Goal: Information Seeking & Learning: Check status

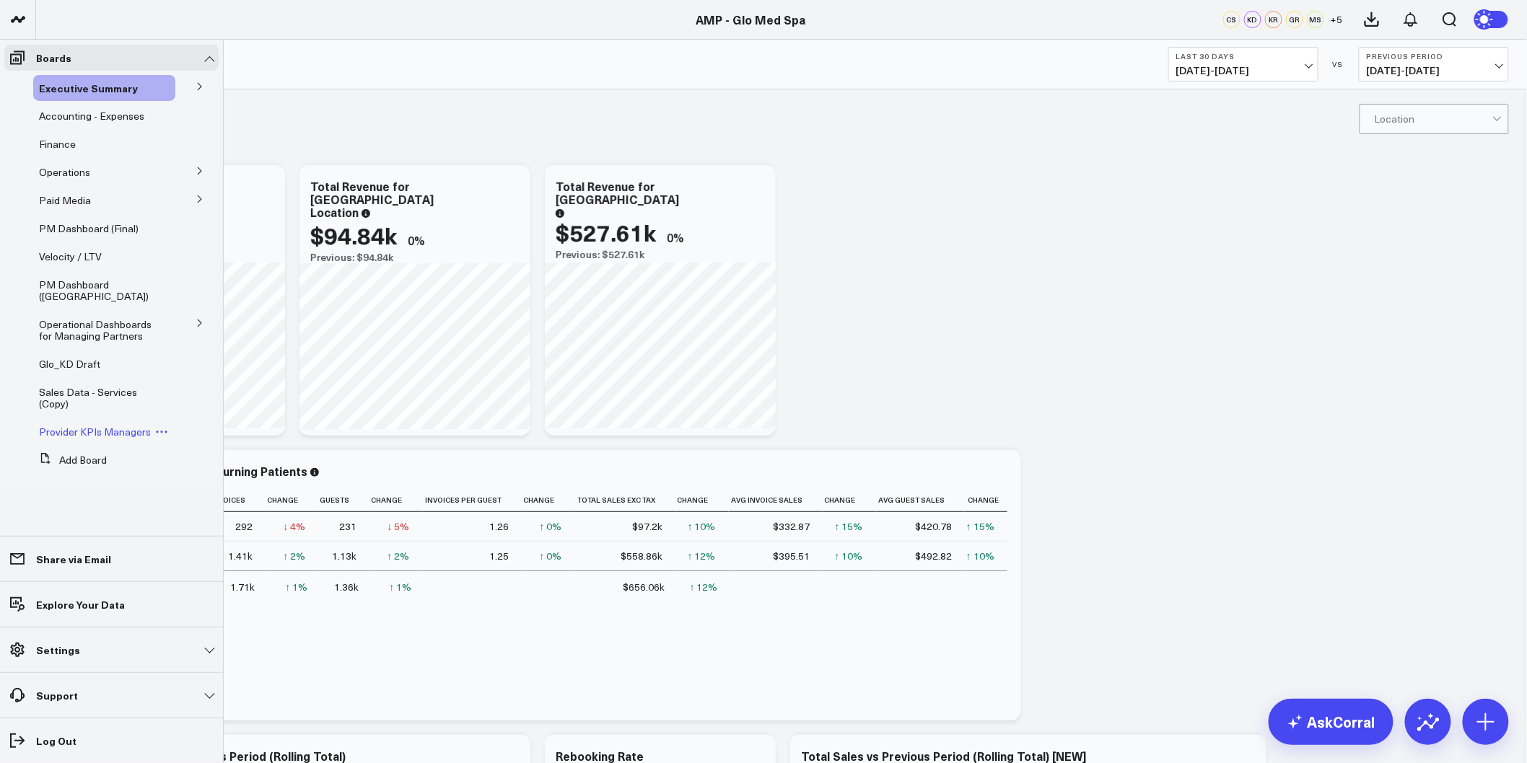
click at [110, 434] on span "Provider KPIs Managers" at bounding box center [95, 432] width 112 height 14
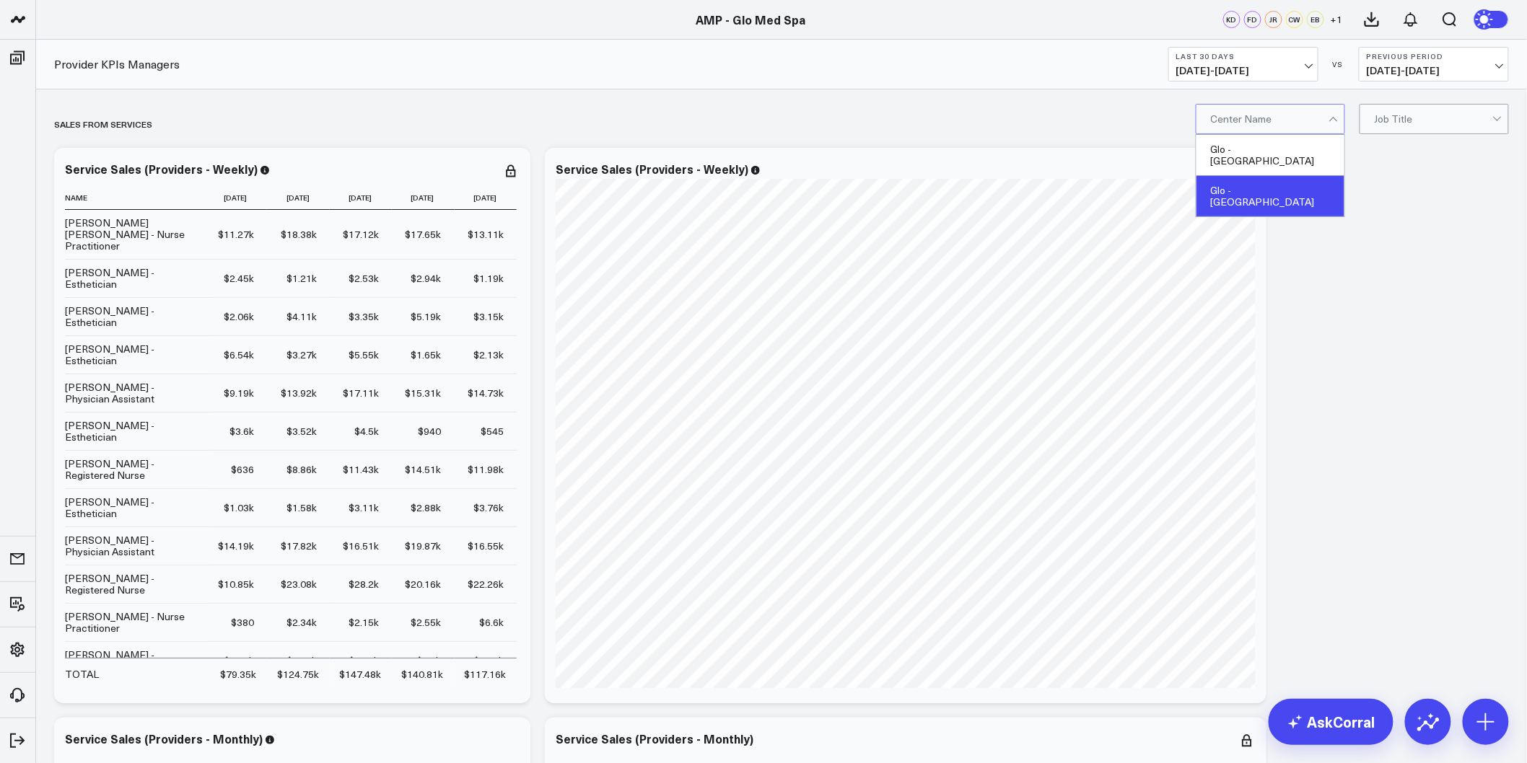
click at [1282, 176] on div "Glo - [GEOGRAPHIC_DATA]" at bounding box center [1270, 196] width 148 height 40
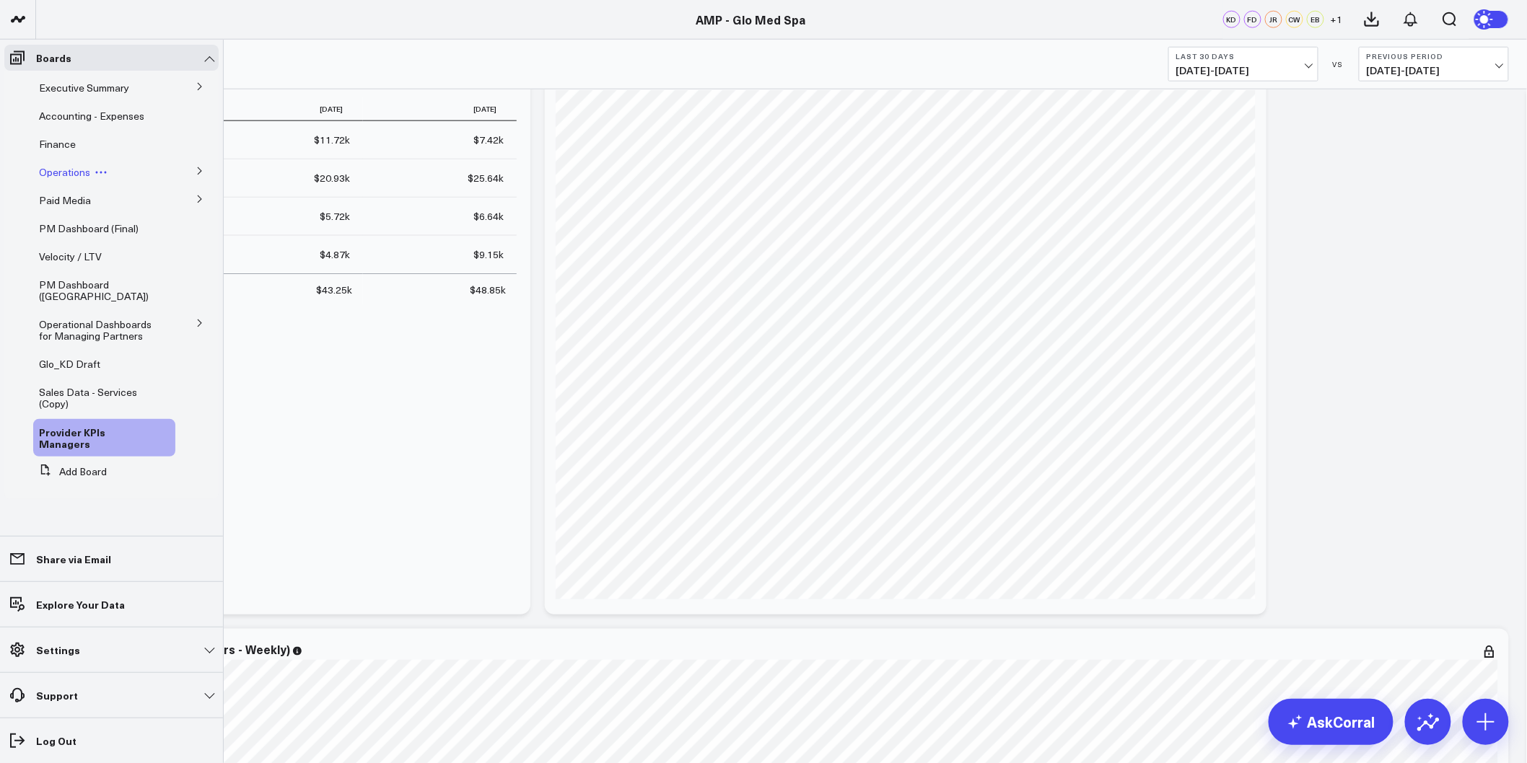
scroll to position [722, 0]
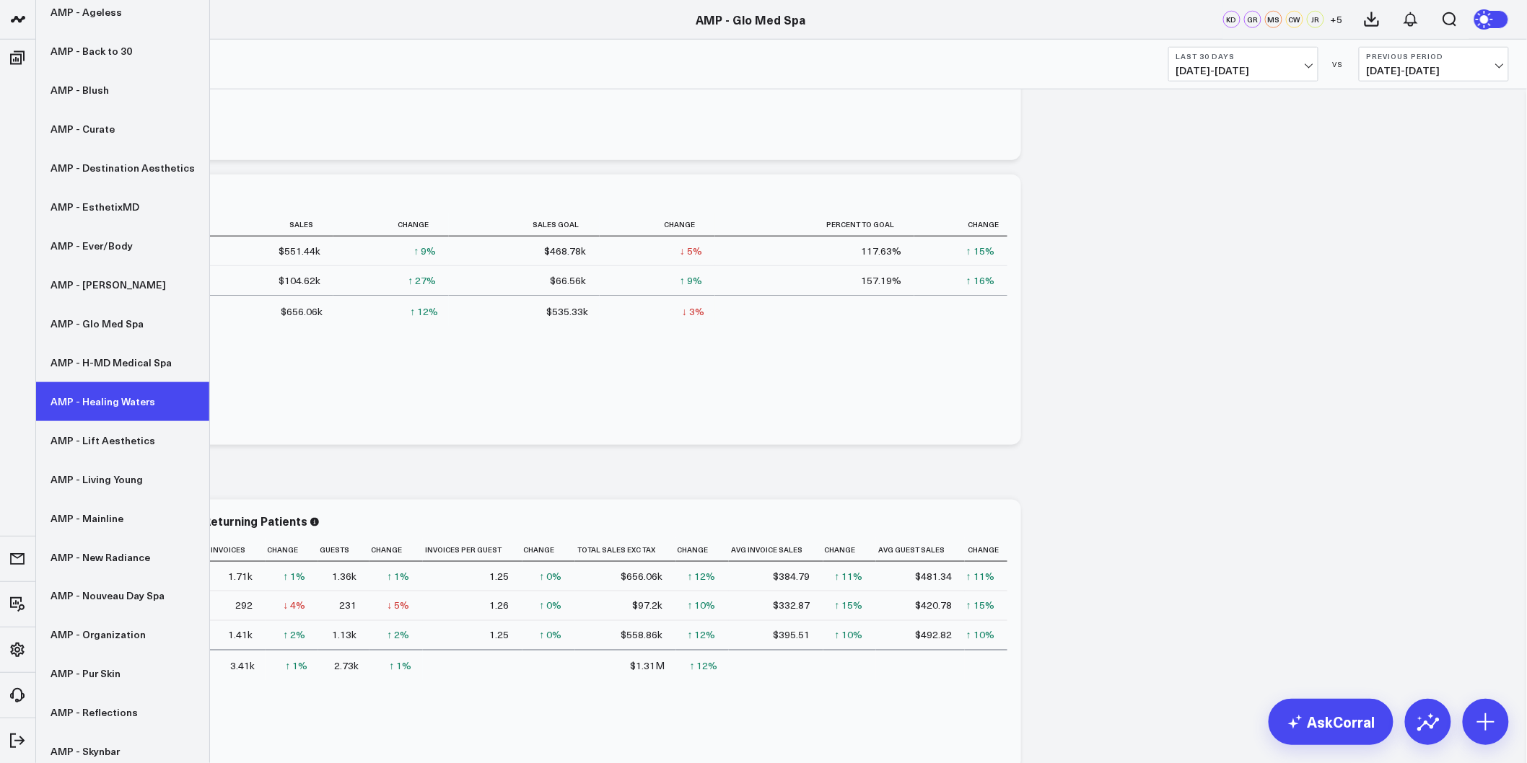
scroll to position [160, 0]
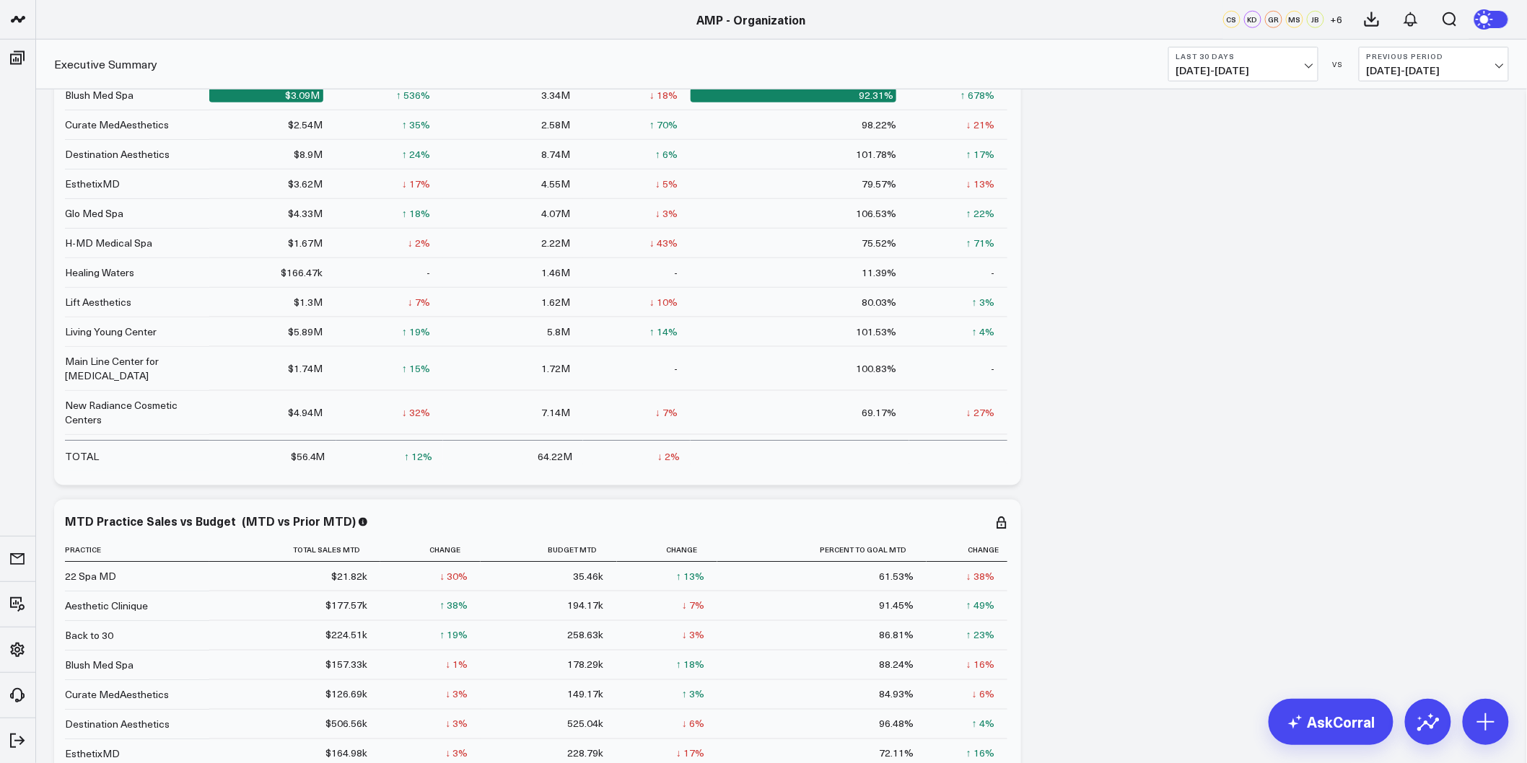
scroll to position [802, 0]
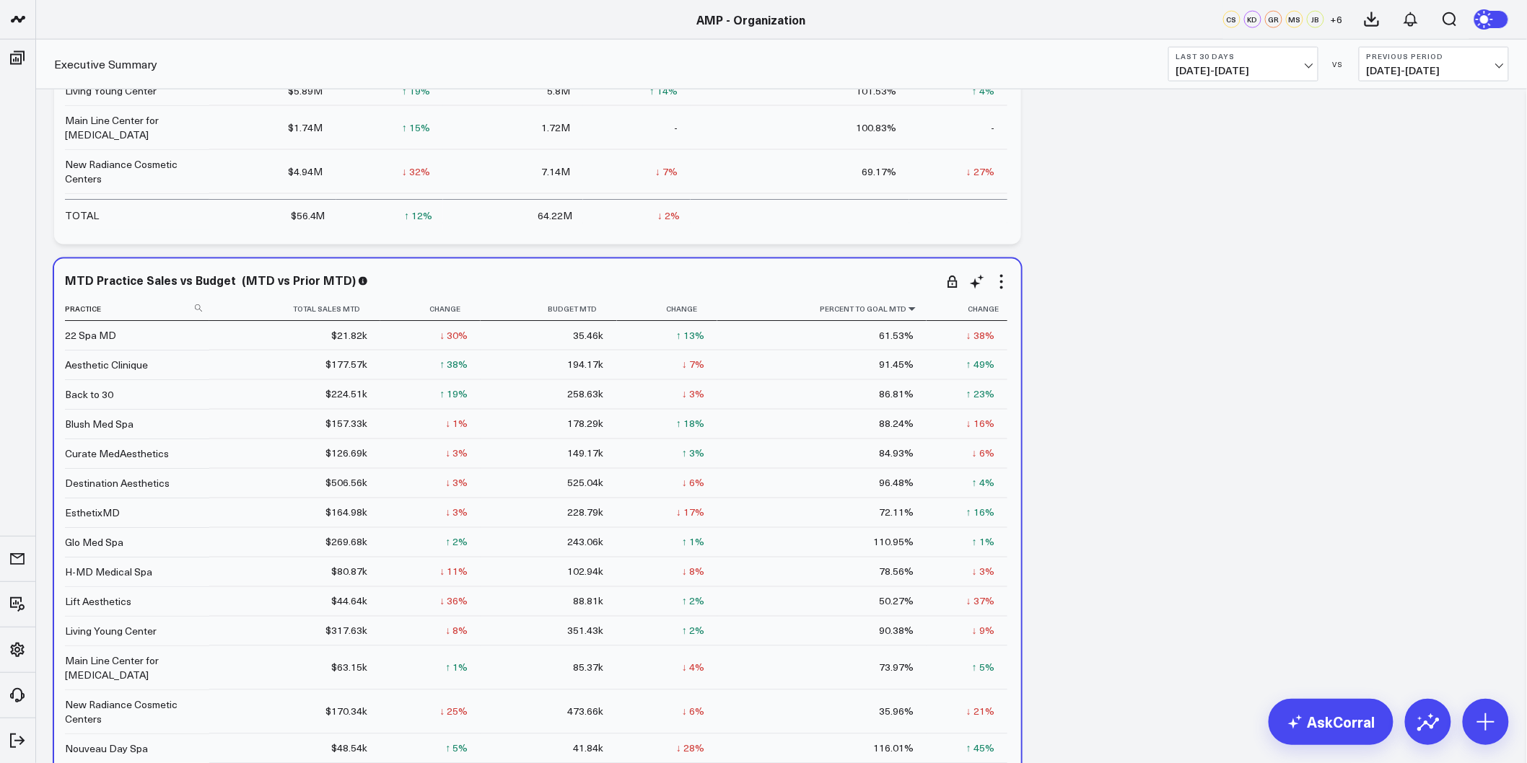
click at [906, 312] on icon at bounding box center [912, 309] width 12 height 9
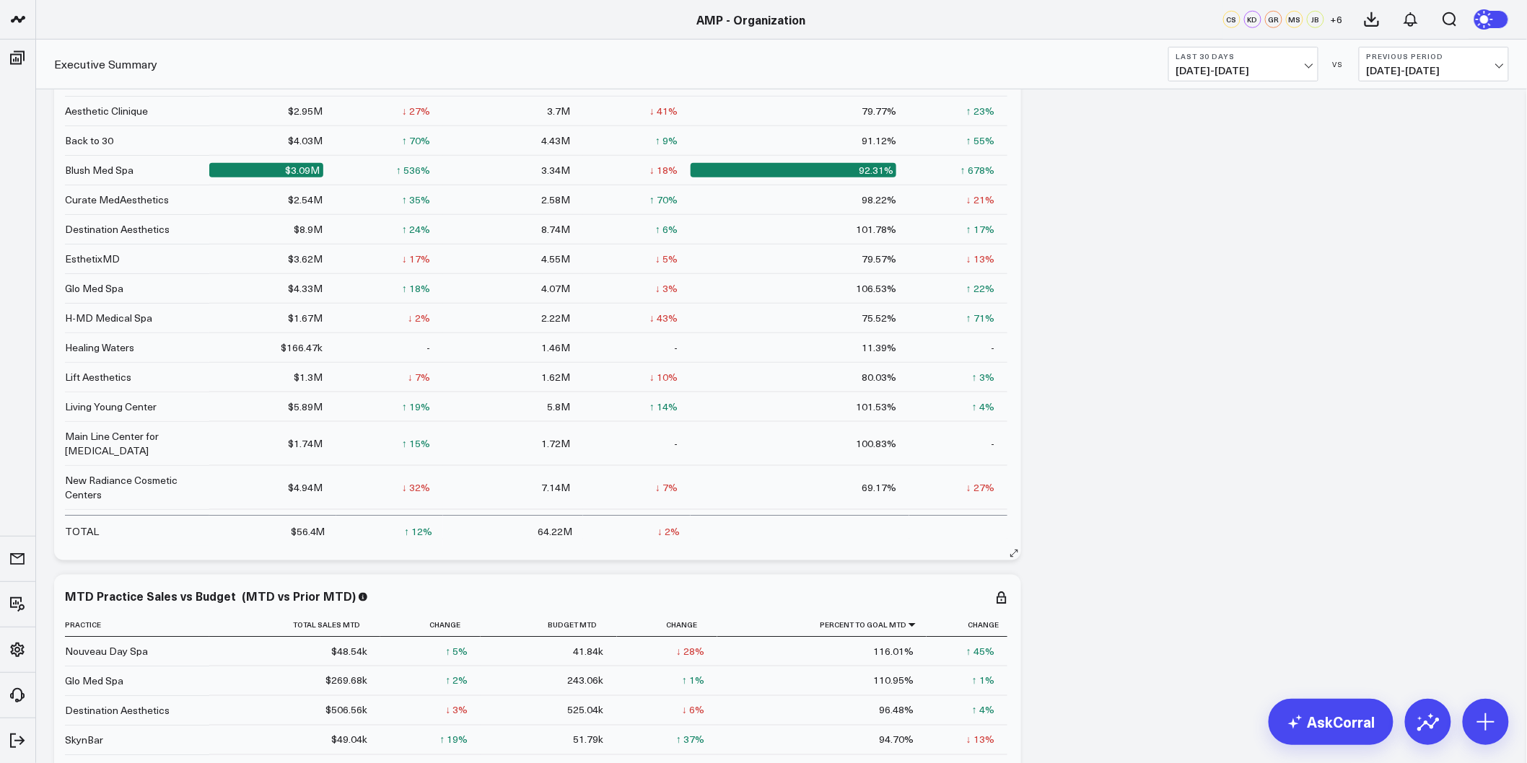
scroll to position [320, 0]
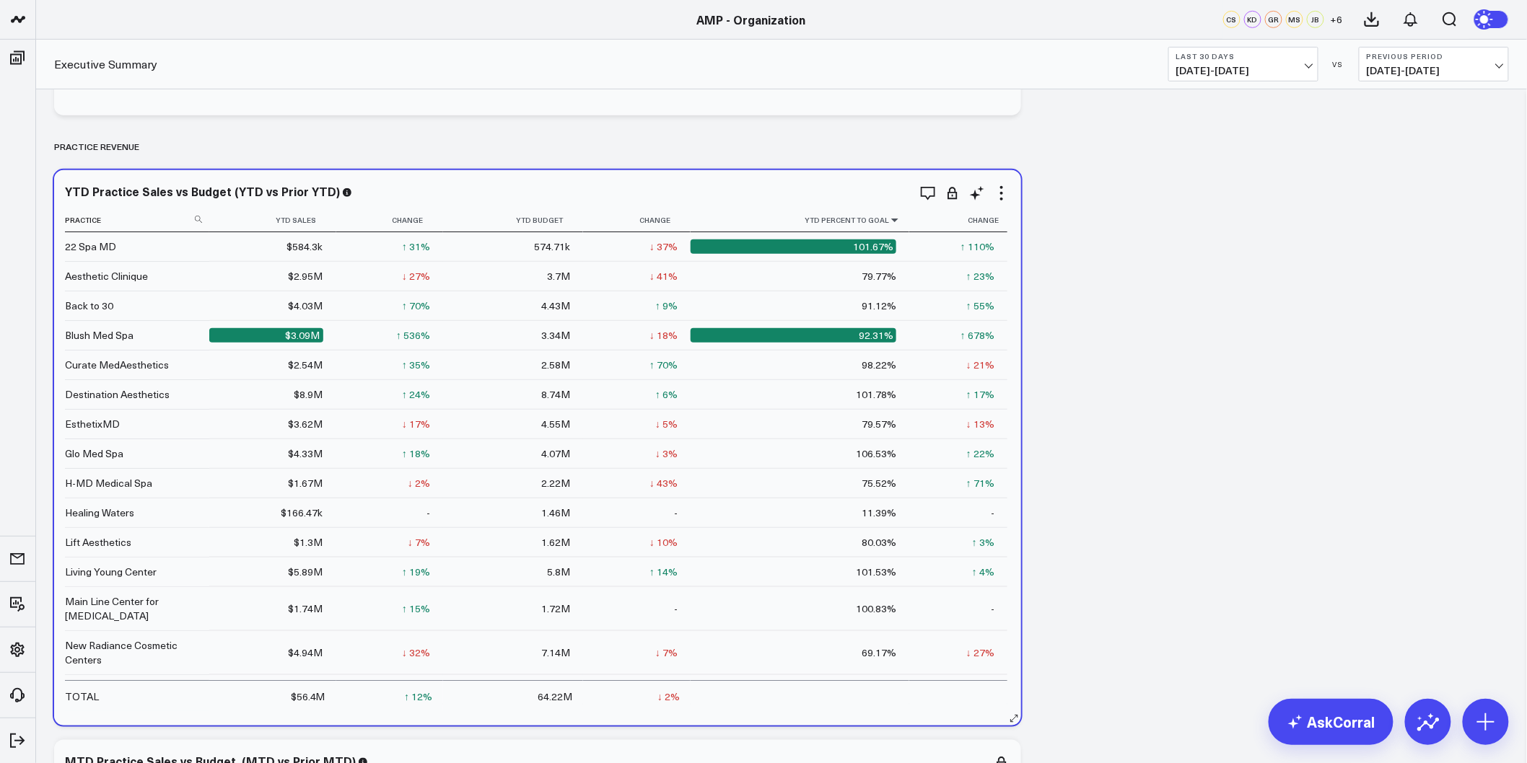
click at [889, 216] on icon at bounding box center [895, 220] width 12 height 9
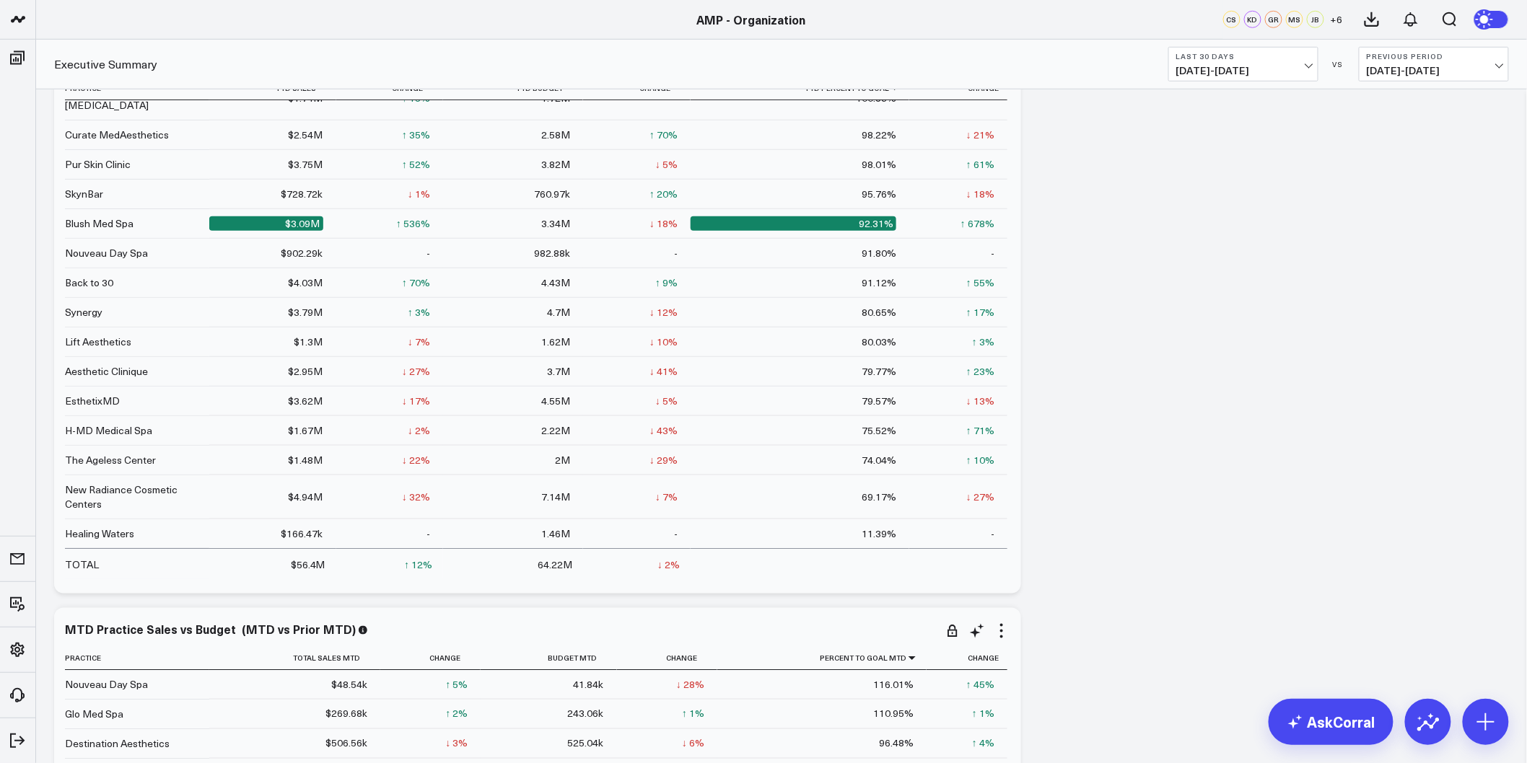
scroll to position [481, 0]
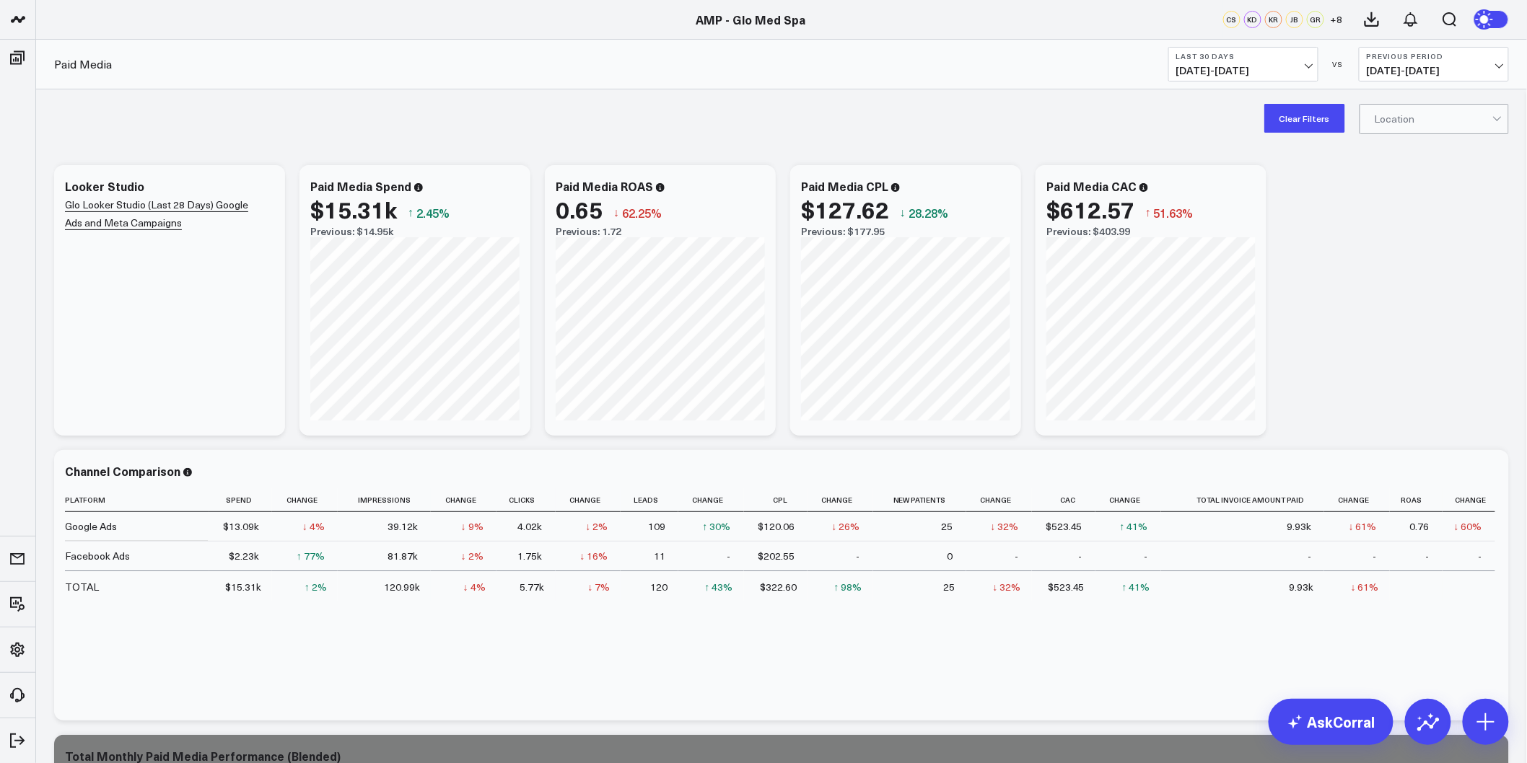
click at [1299, 69] on span "[DATE] - [DATE]" at bounding box center [1243, 71] width 134 height 12
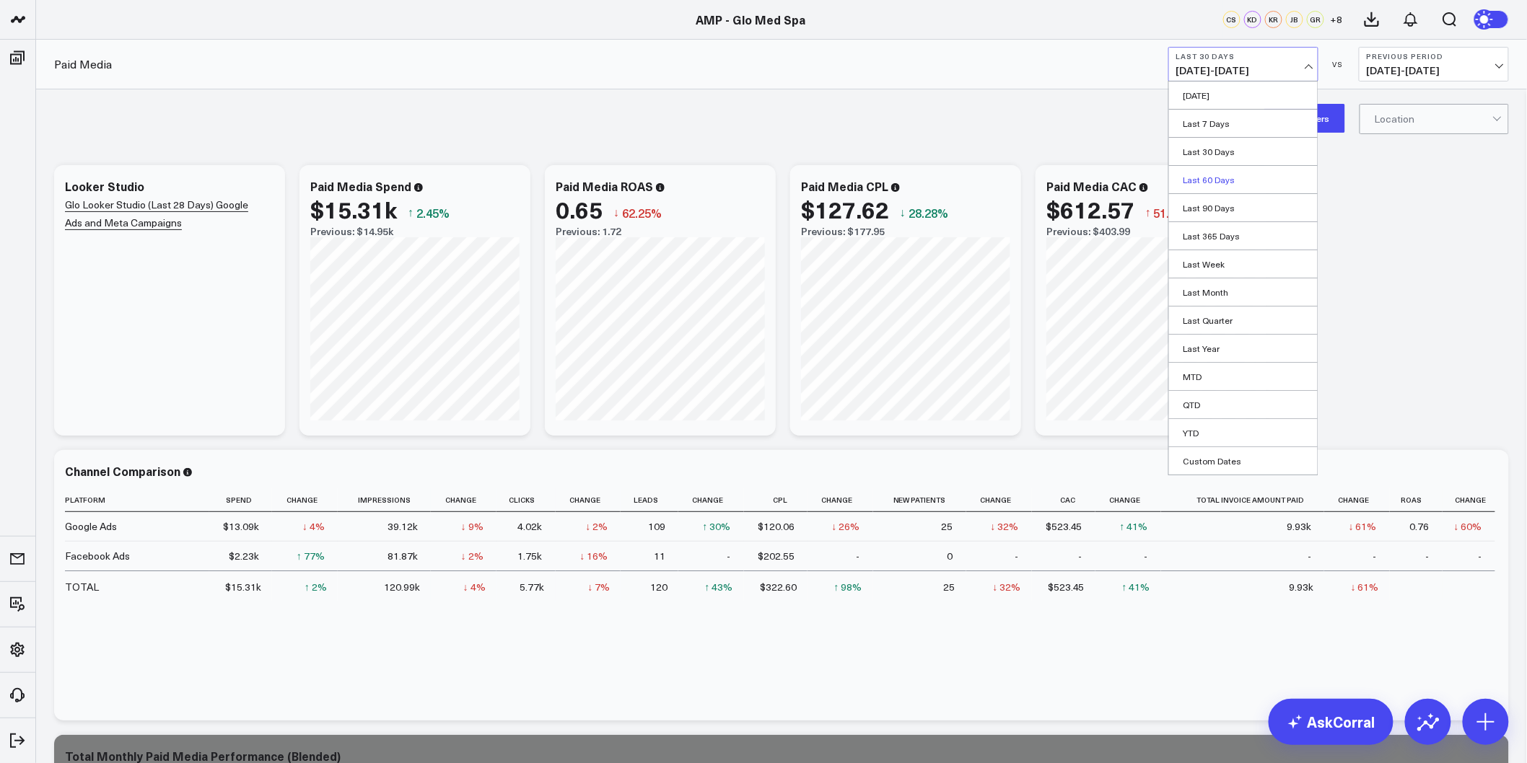
click at [1203, 174] on link "Last 60 Days" at bounding box center [1243, 179] width 149 height 27
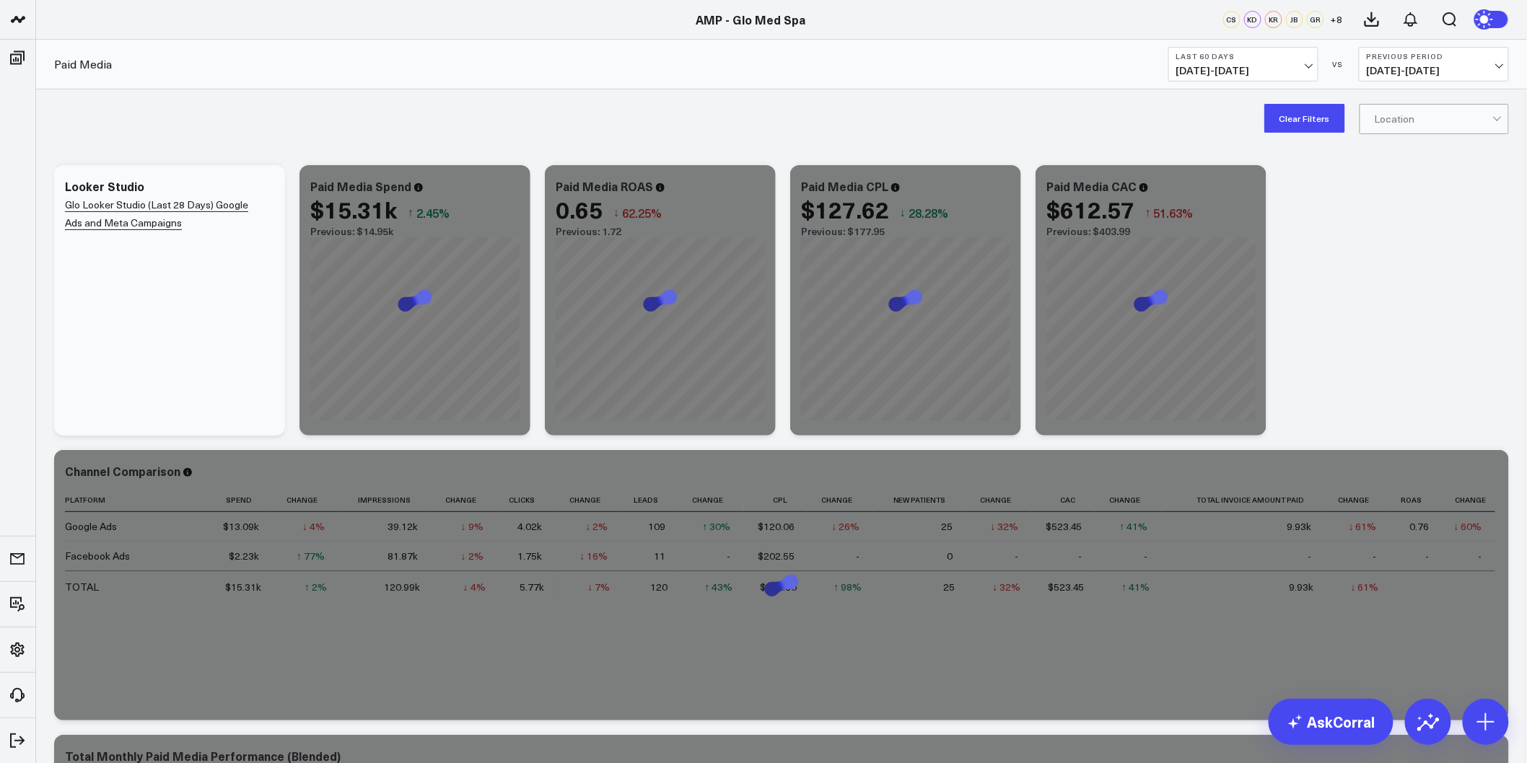
click at [1389, 282] on div "Modify via AI Copy link to widget Ask support Remove Create linked copy Executi…" at bounding box center [781, 585] width 1469 height 855
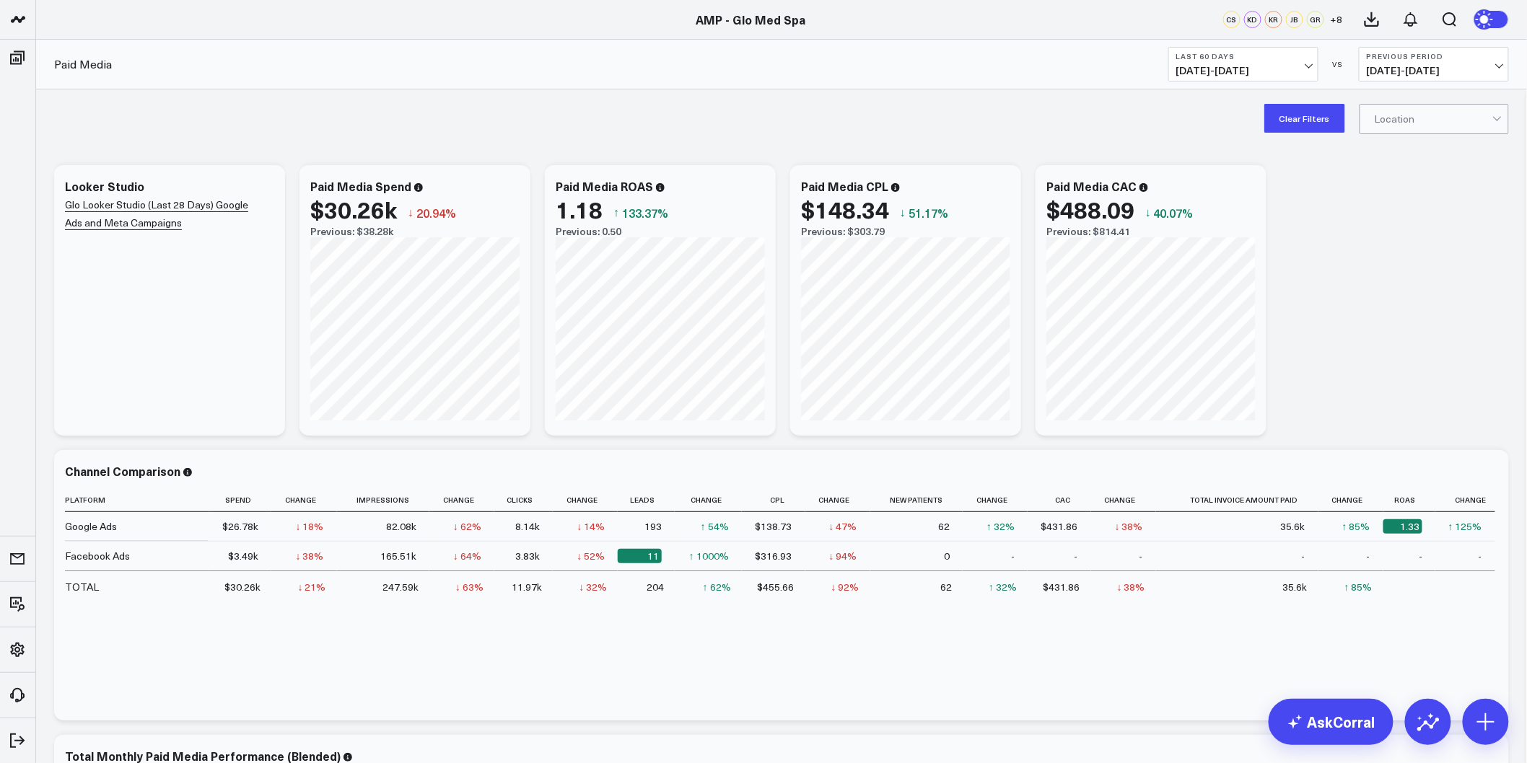
click at [1272, 59] on b "Last 60 Days" at bounding box center [1243, 56] width 134 height 9
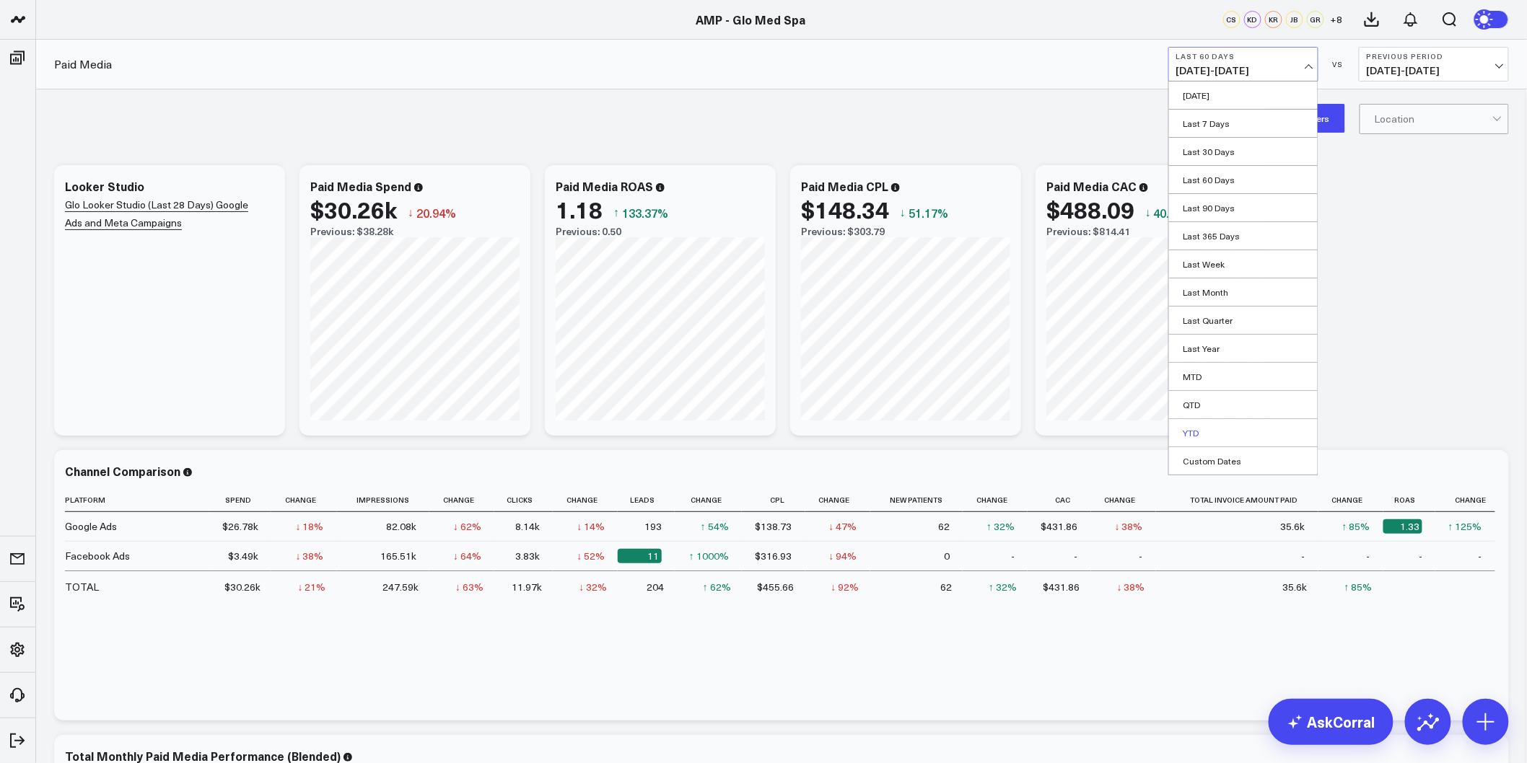
click at [1207, 429] on link "YTD" at bounding box center [1243, 432] width 149 height 27
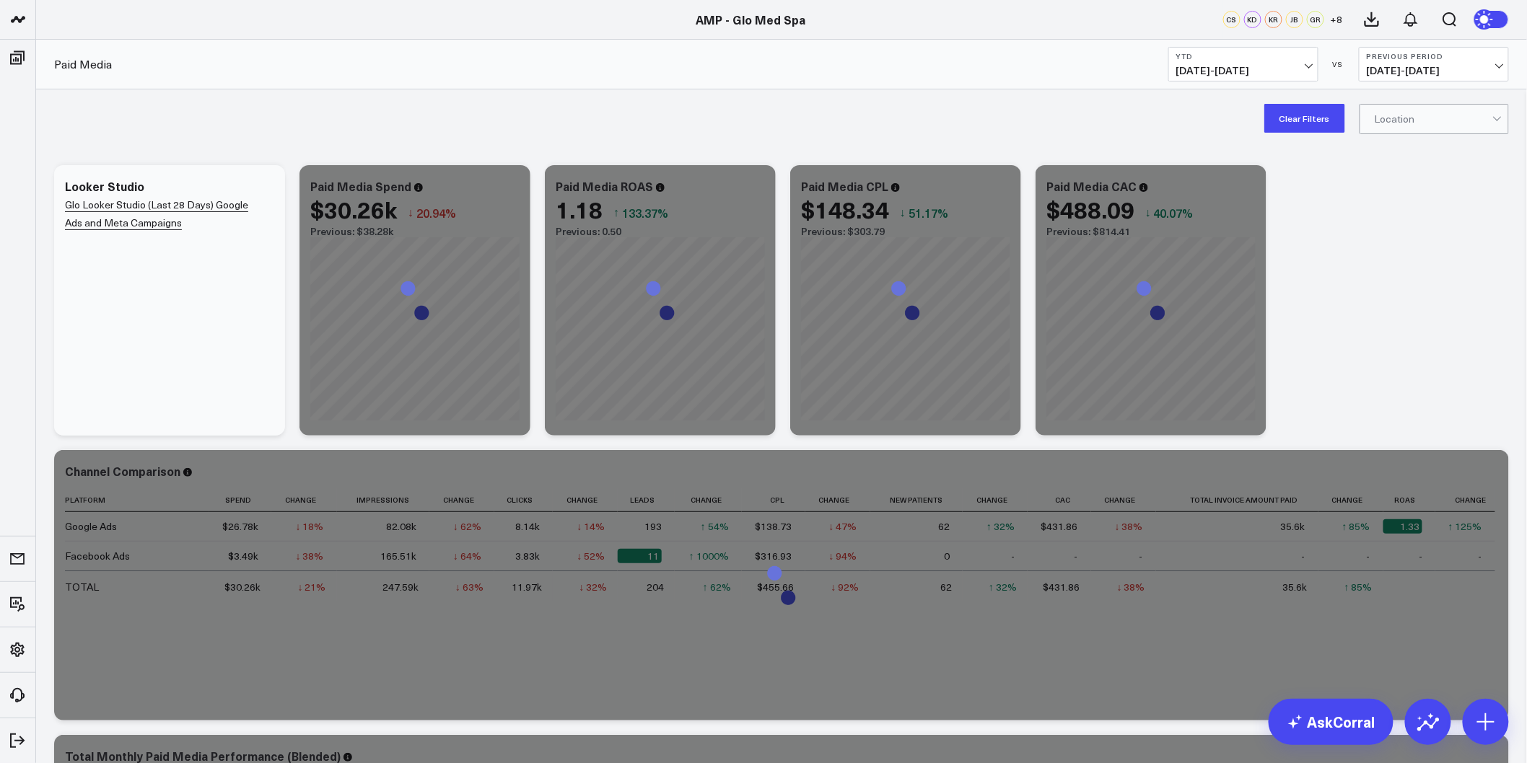
click at [1455, 262] on div "Modify via AI Copy link to widget Ask support Remove Create linked copy Executi…" at bounding box center [781, 585] width 1469 height 855
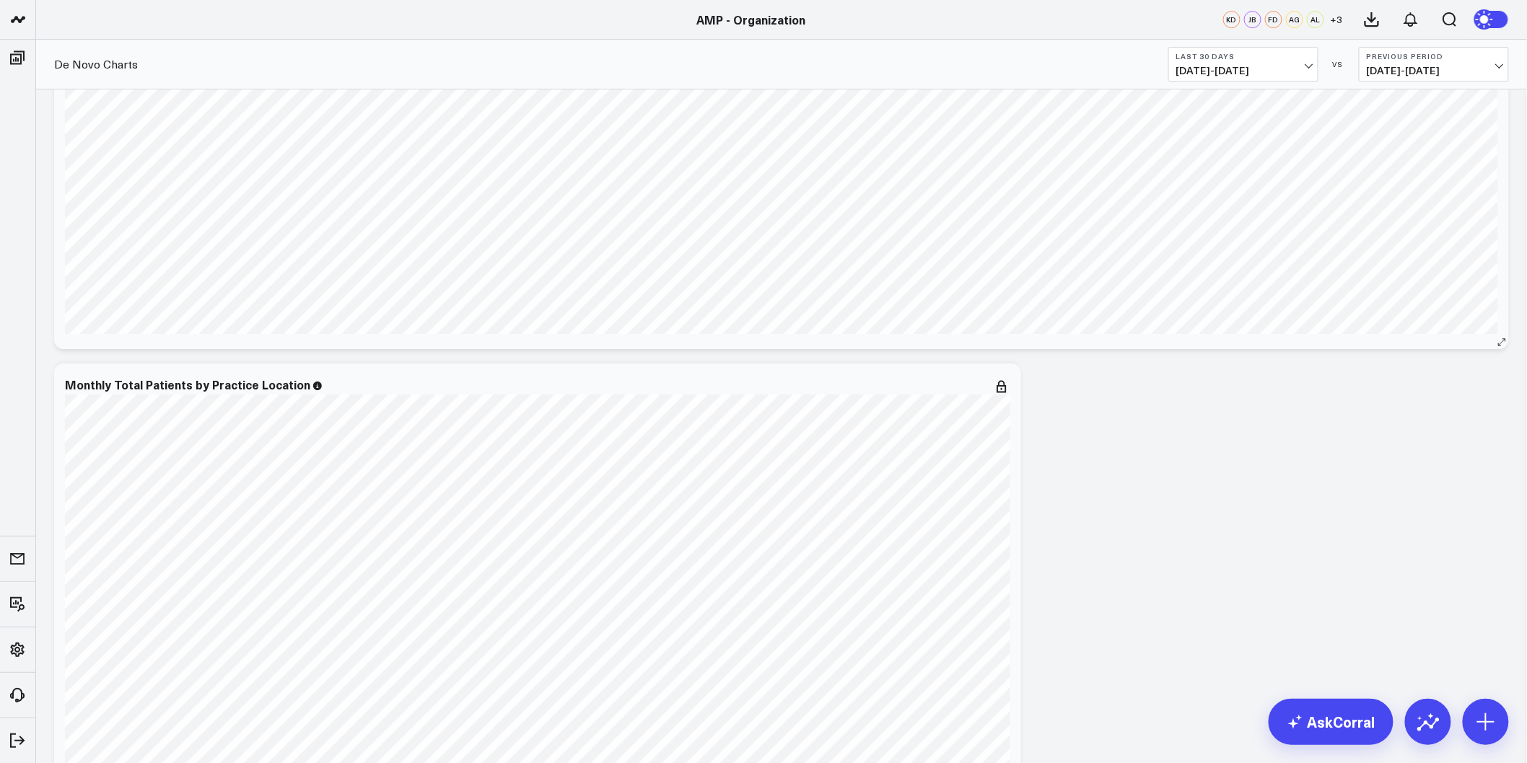
scroll to position [1844, 0]
